Goal: Check status: Check status

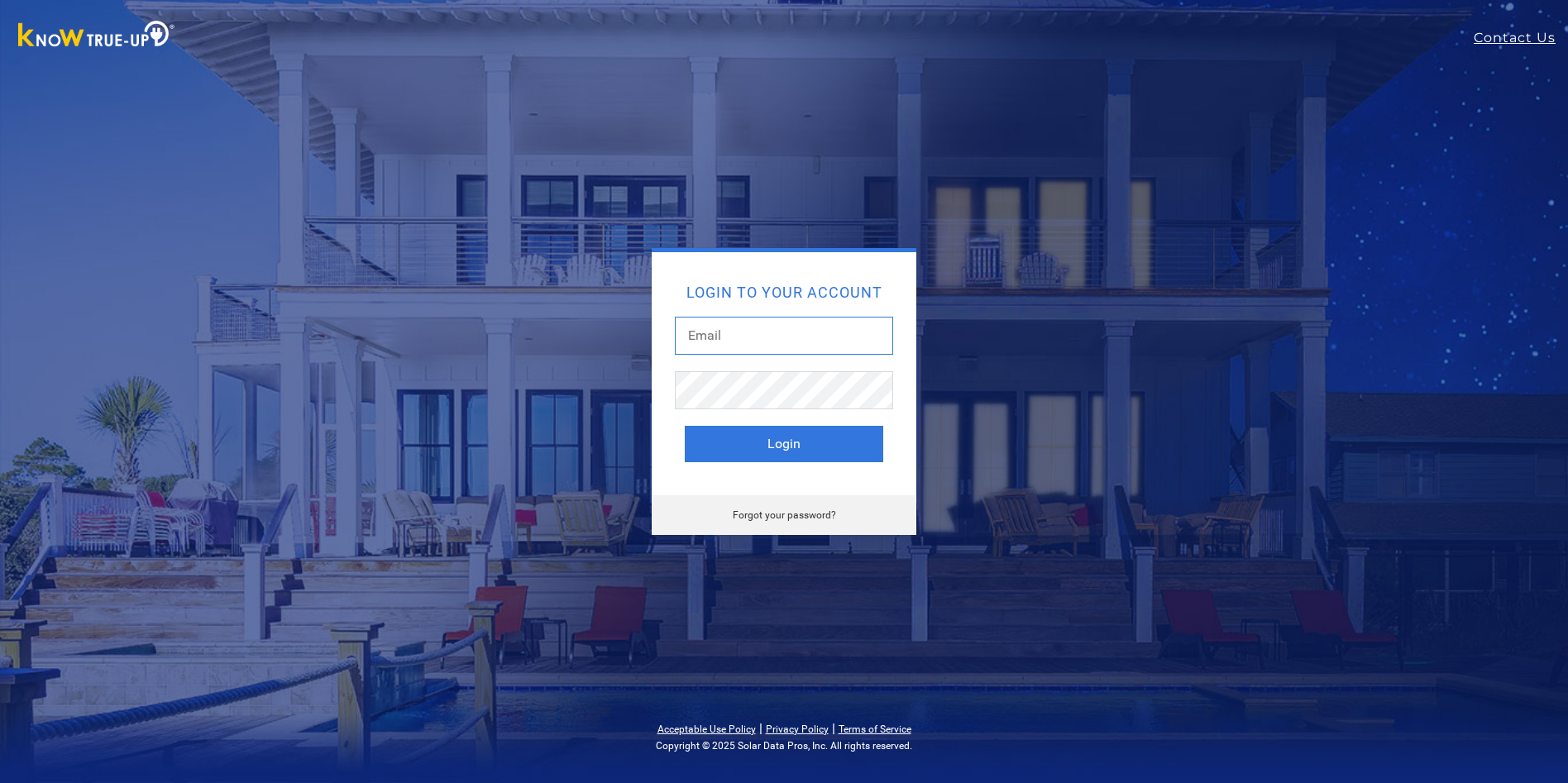
click at [727, 321] on input "text" at bounding box center [784, 336] width 218 height 38
type input "[EMAIL_ADDRESS][DOMAIN_NAME]"
click at [793, 440] on button "Login" at bounding box center [783, 444] width 198 height 36
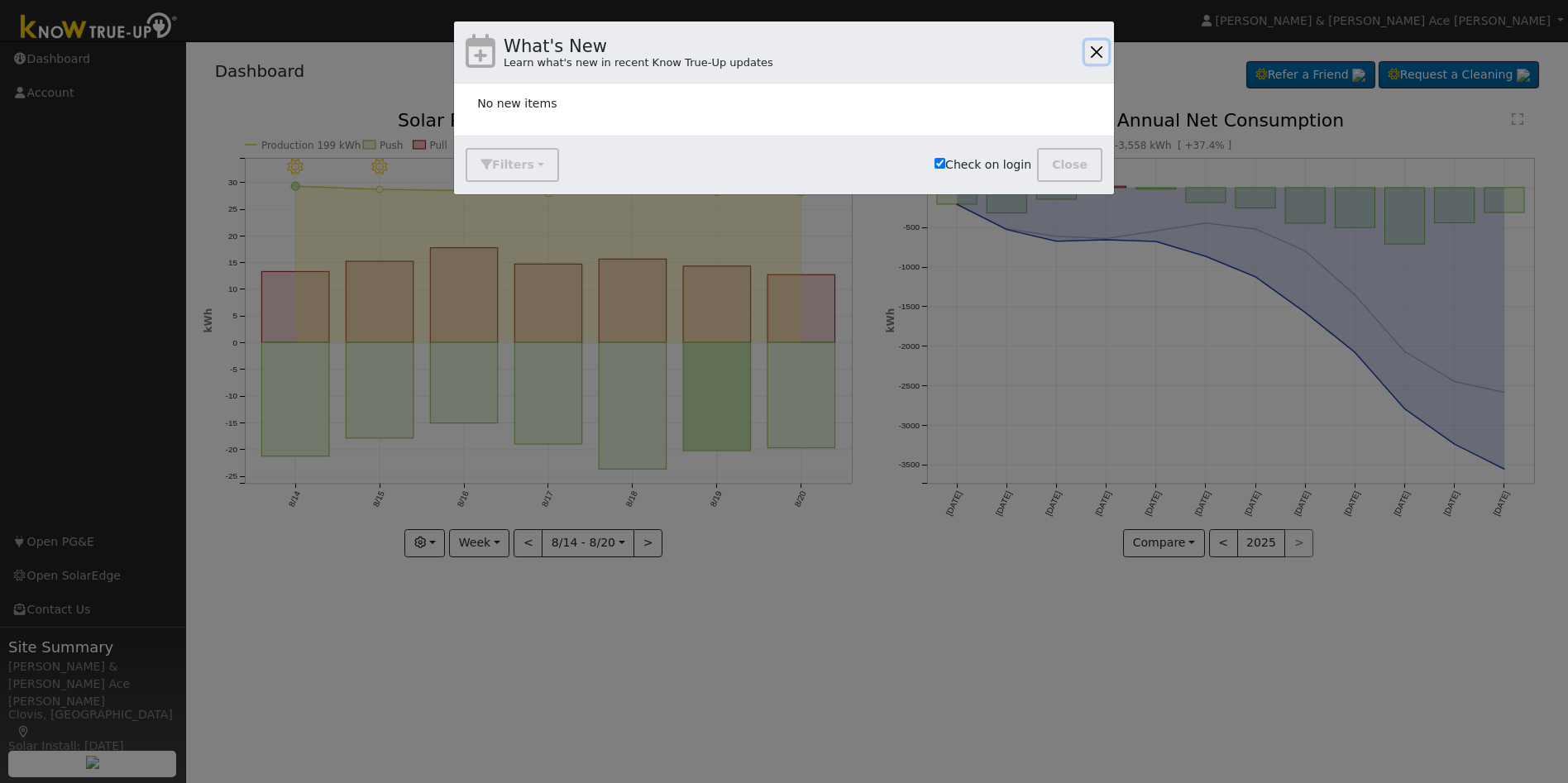
click at [1100, 49] on button "button" at bounding box center [1097, 52] width 23 height 23
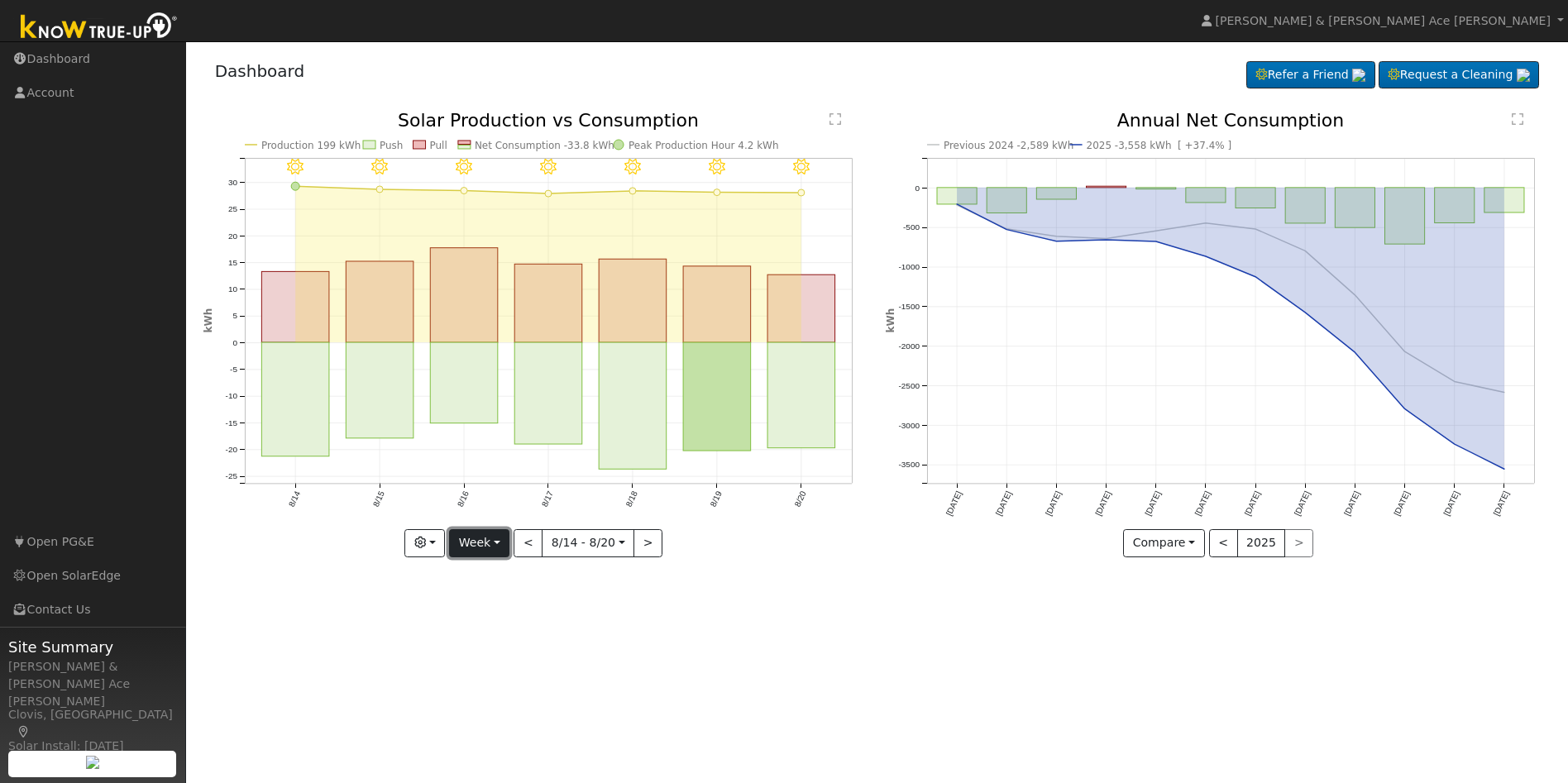
click at [502, 541] on button "Week" at bounding box center [479, 543] width 61 height 28
click at [505, 576] on link "Day" at bounding box center [507, 577] width 115 height 23
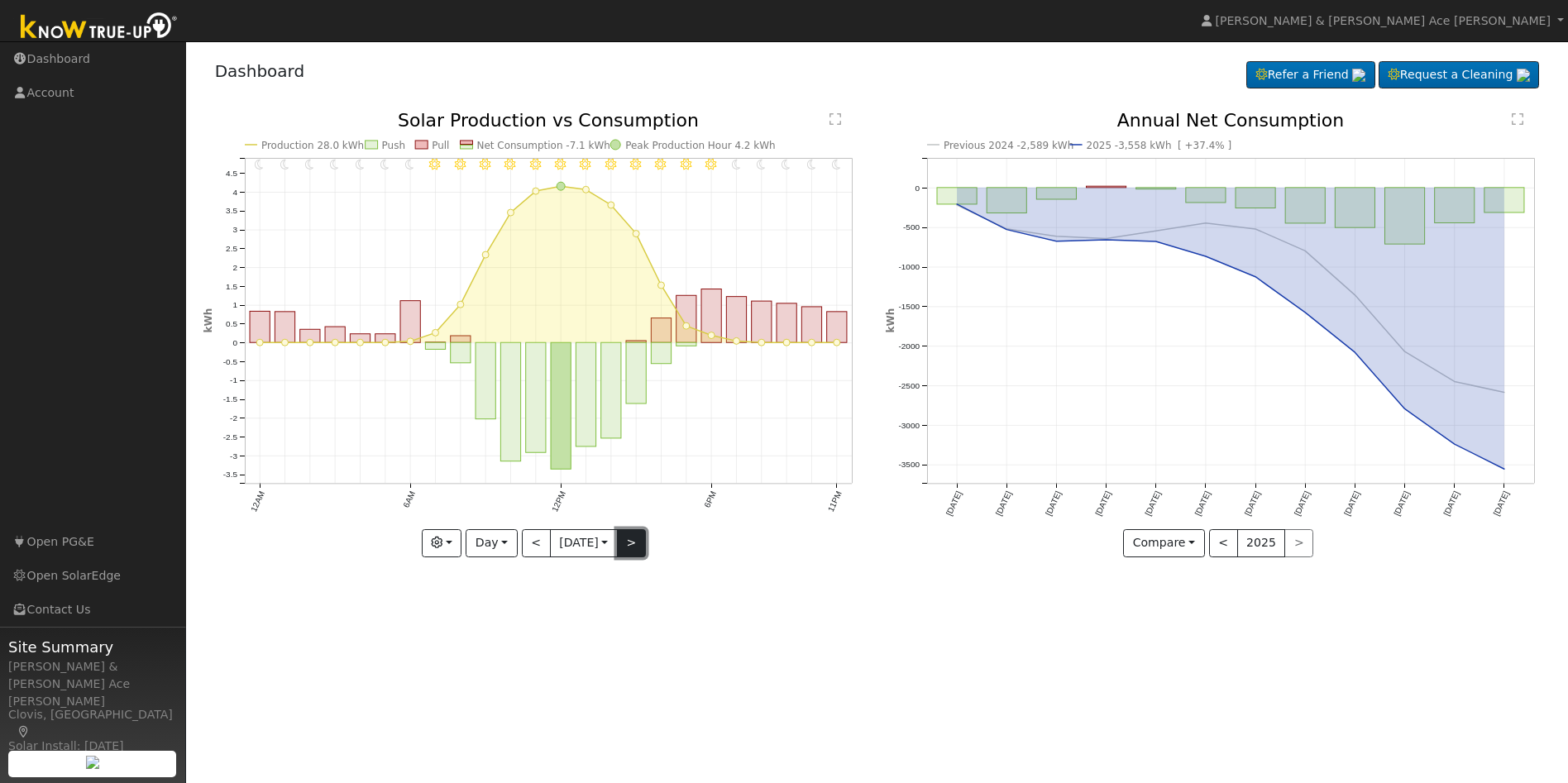
click at [634, 540] on button ">" at bounding box center [631, 543] width 29 height 28
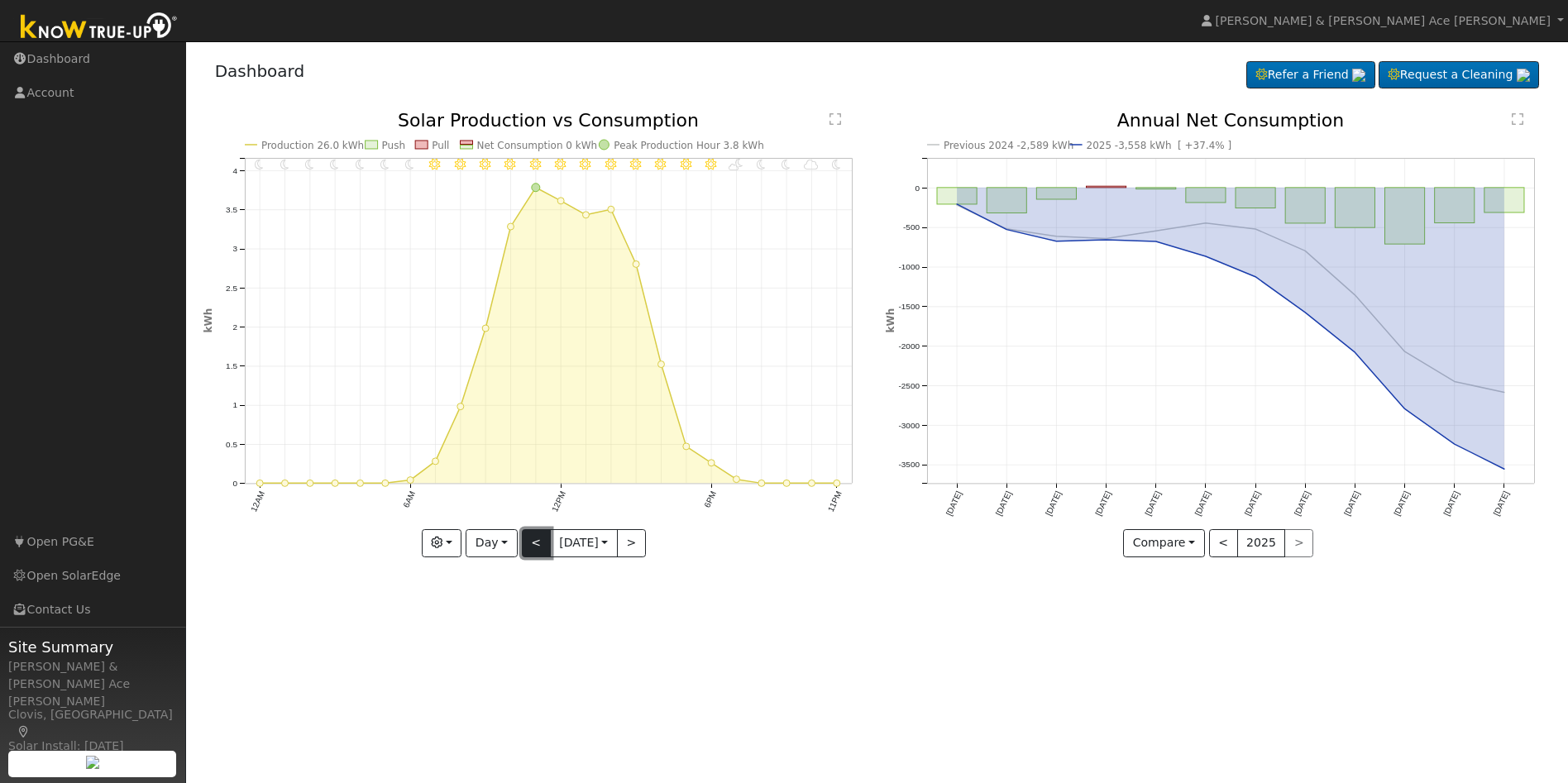
click at [535, 546] on button "<" at bounding box center [536, 543] width 29 height 28
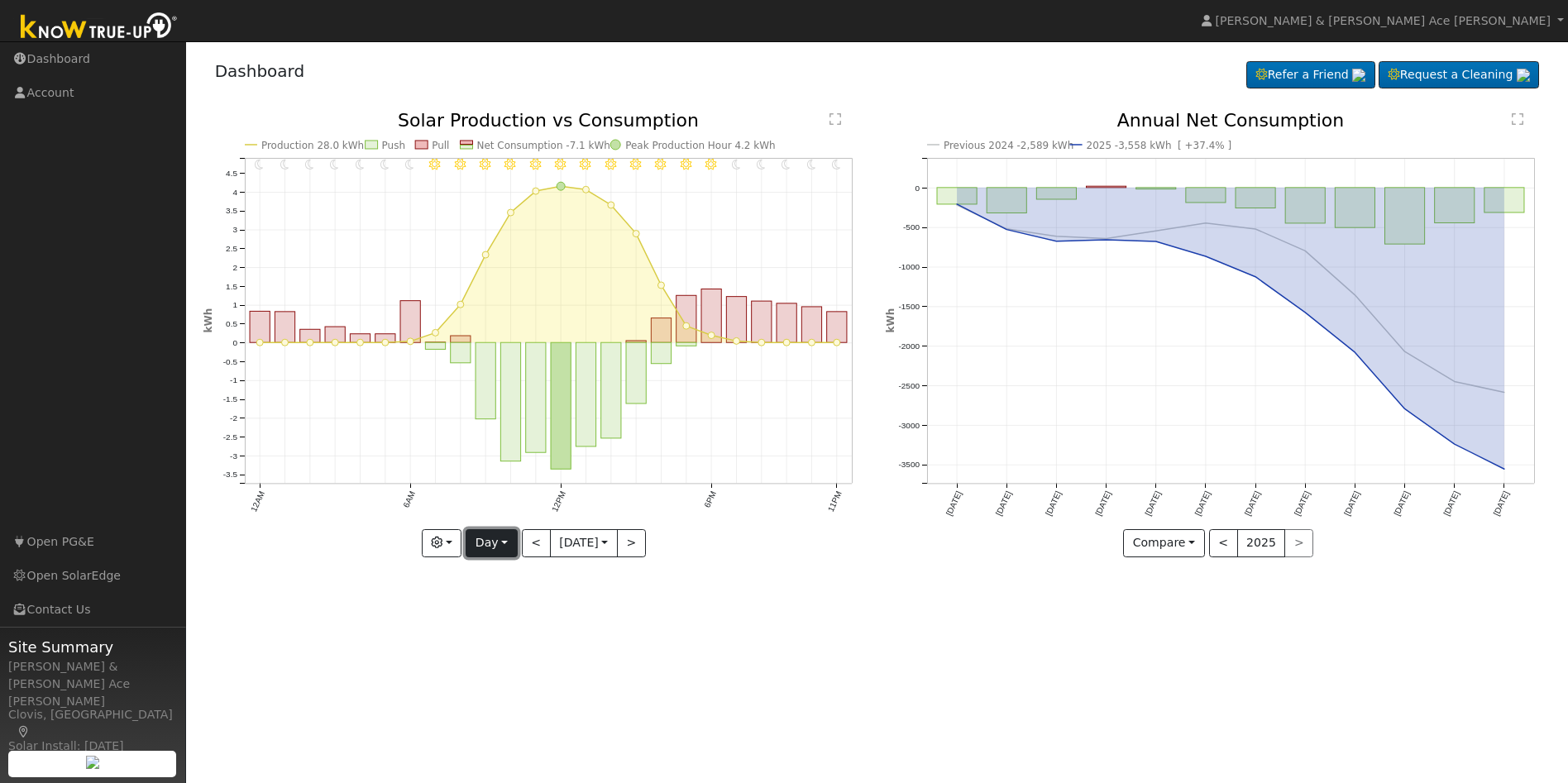
click at [503, 536] on button "Day" at bounding box center [492, 543] width 51 height 28
click at [499, 618] on link "Month" at bounding box center [524, 624] width 115 height 23
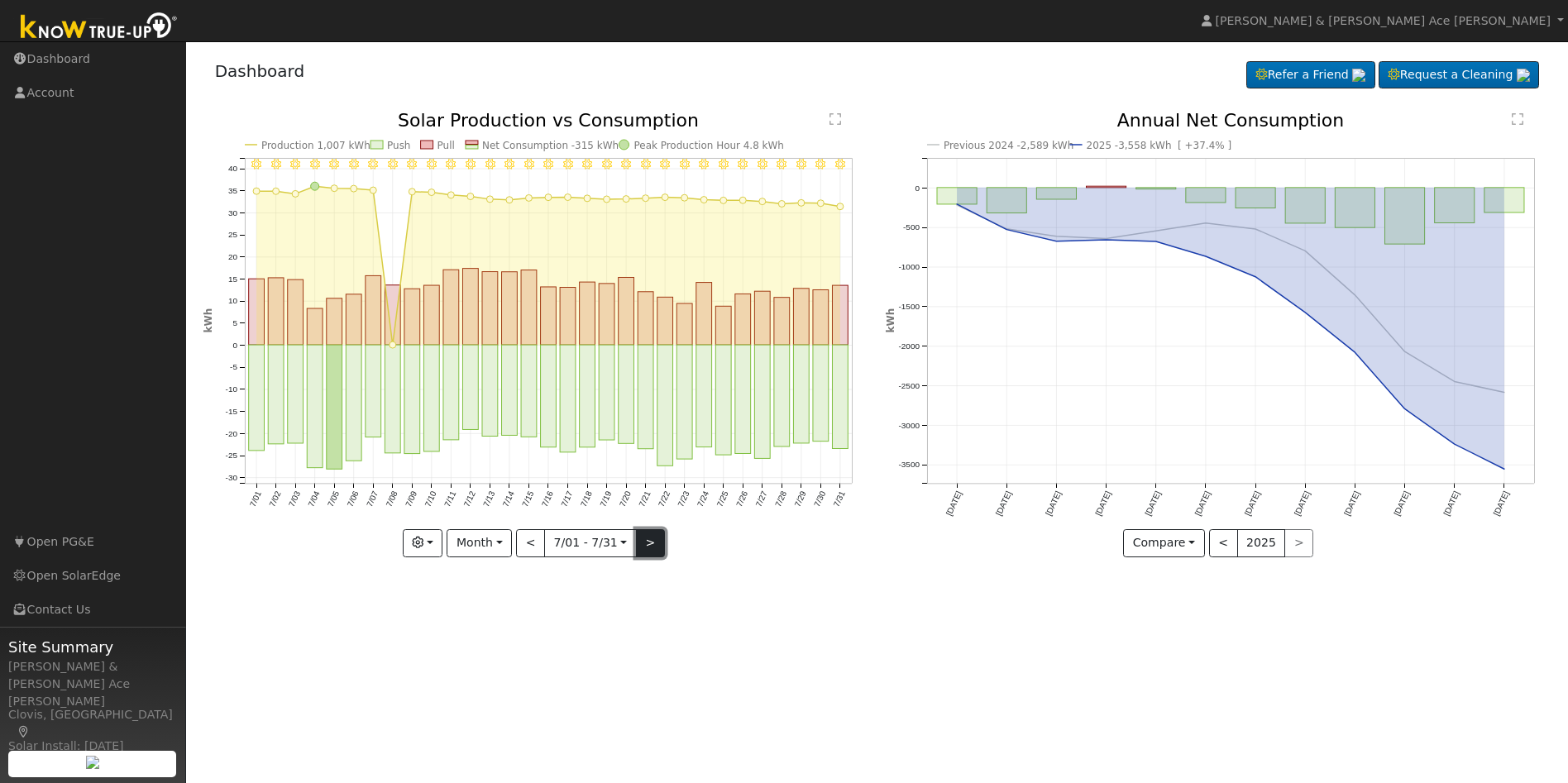
click at [645, 548] on button ">" at bounding box center [650, 543] width 29 height 28
type input "2025-08-01"
